Goal: Task Accomplishment & Management: Manage account settings

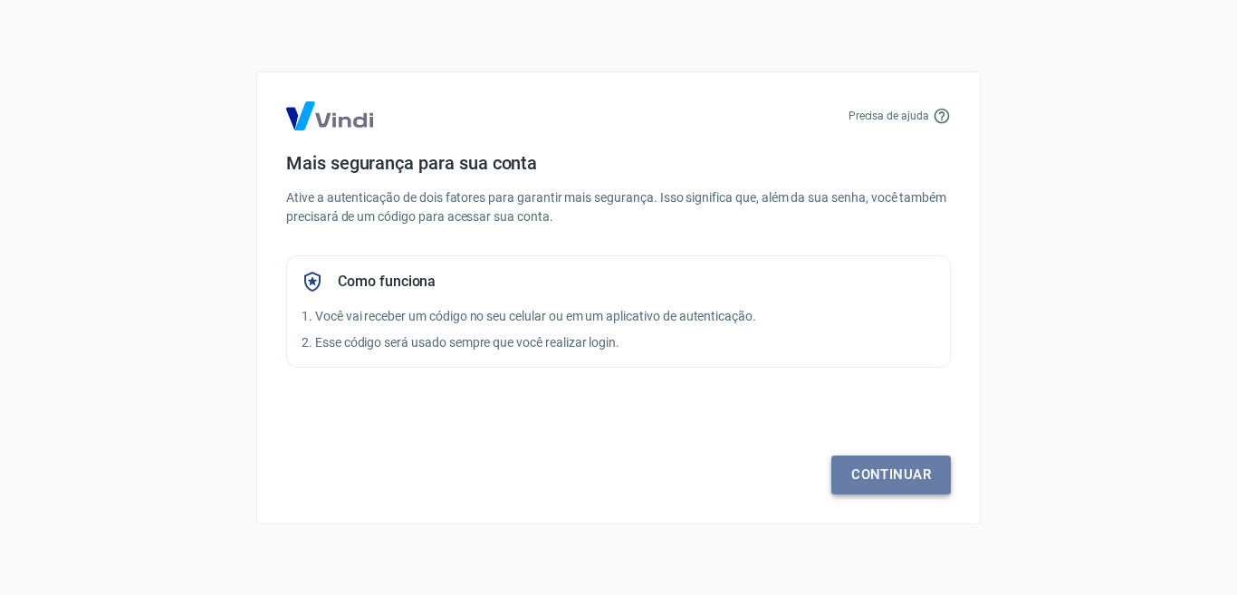
click at [896, 477] on link "Continuar" at bounding box center [890, 474] width 119 height 38
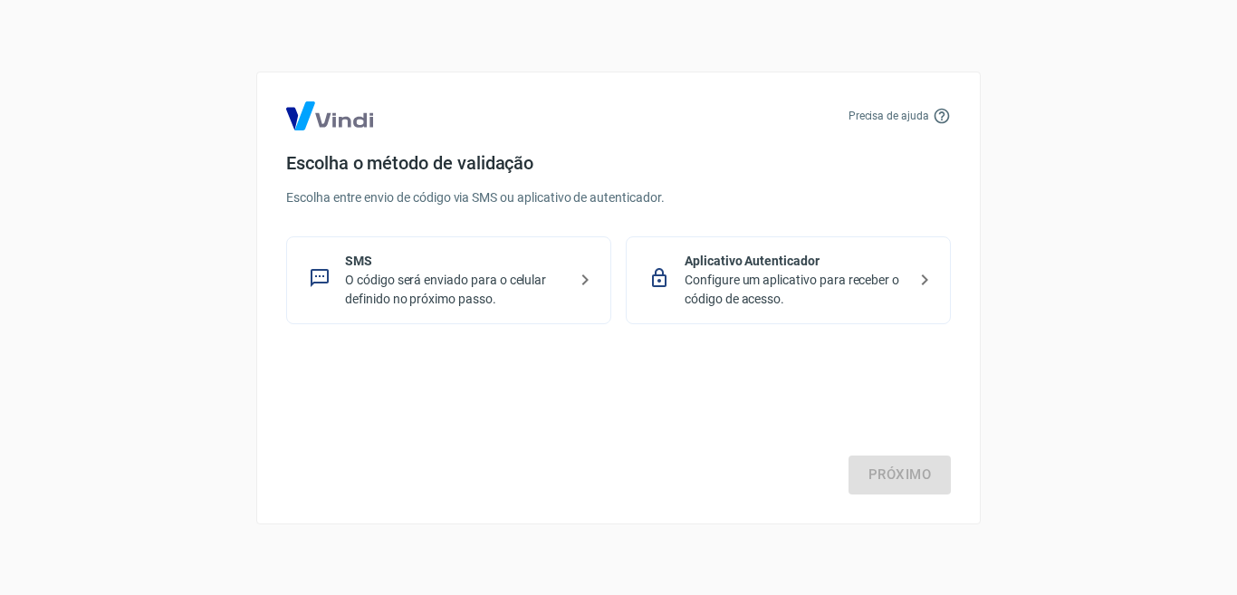
click at [536, 280] on p "O código será enviado para o celular definido no próximo passo." at bounding box center [456, 290] width 222 height 38
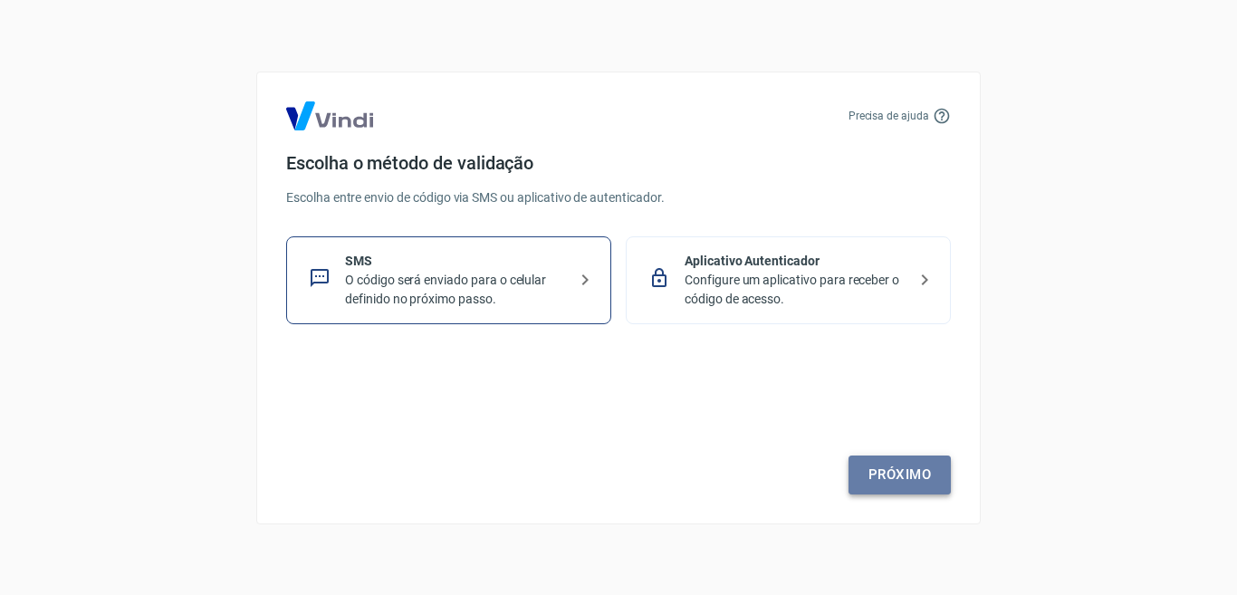
click at [889, 472] on link "Próximo" at bounding box center [899, 474] width 102 height 38
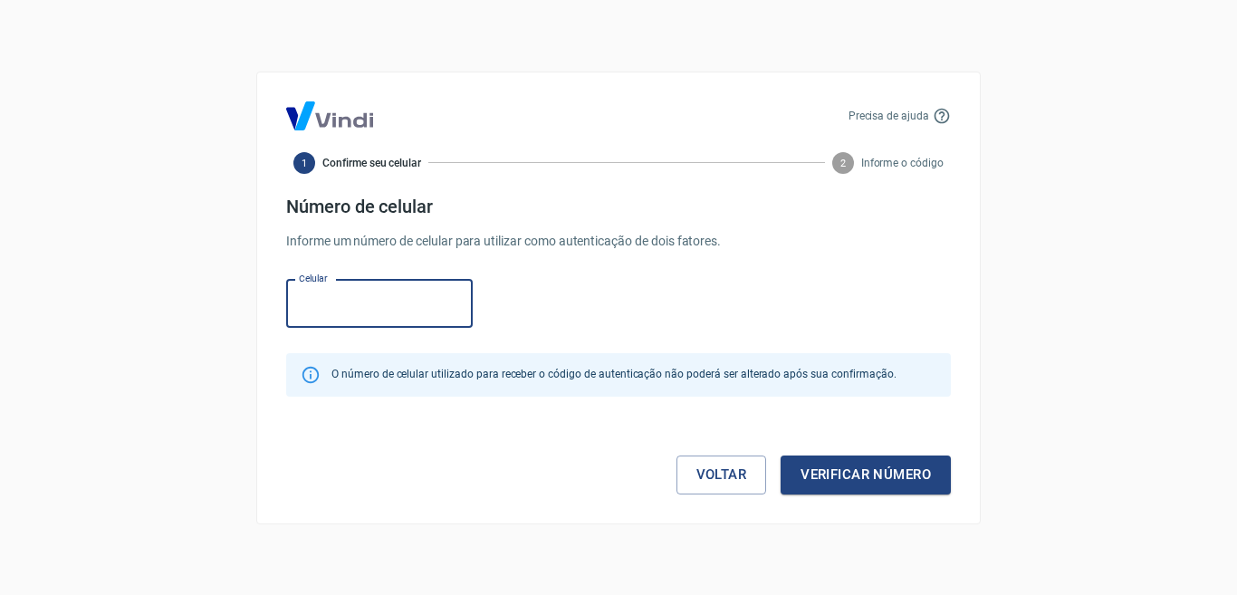
click at [392, 300] on input "Celular" at bounding box center [379, 304] width 186 height 48
type input "[PHONE_NUMBER]"
click at [893, 474] on button "Verificar número" at bounding box center [865, 474] width 170 height 38
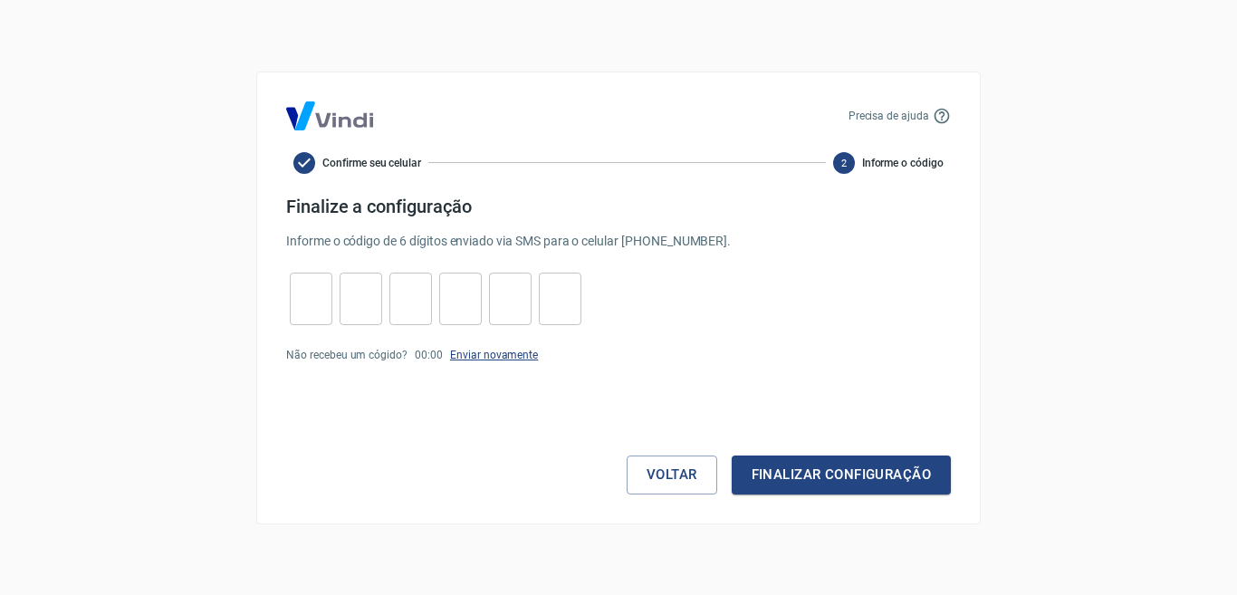
click at [484, 356] on link "Enviar novamente" at bounding box center [494, 355] width 88 height 13
click at [492, 355] on link "Enviar novamente" at bounding box center [494, 355] width 88 height 13
